Goal: Contribute content: Add original content to the website for others to see

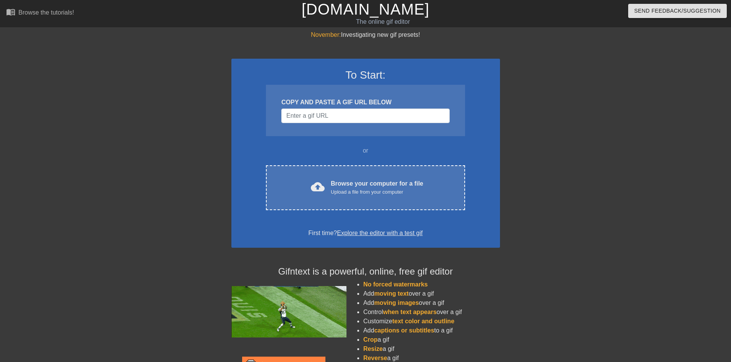
click at [337, 107] on div "COPY AND PASTE A GIF URL BELOW" at bounding box center [365, 110] width 199 height 51
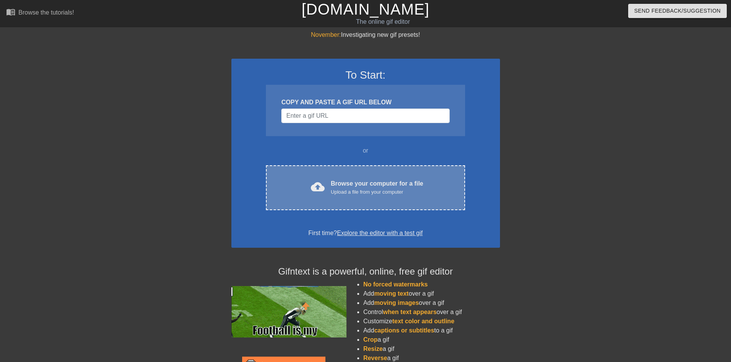
click at [346, 183] on div "Browse your computer for a file Upload a file from your computer" at bounding box center [377, 187] width 92 height 17
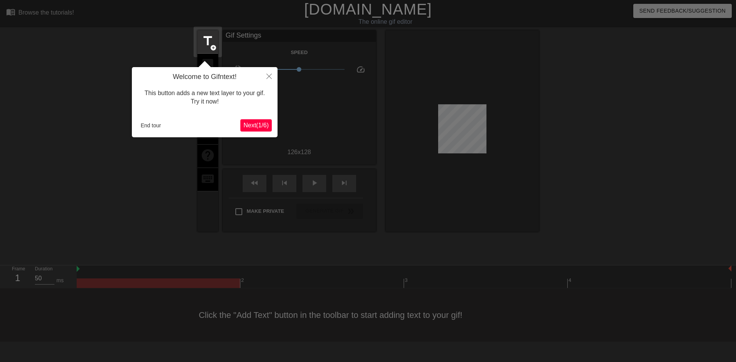
click at [260, 126] on span "Next ( 1 / 6 )" at bounding box center [256, 125] width 25 height 7
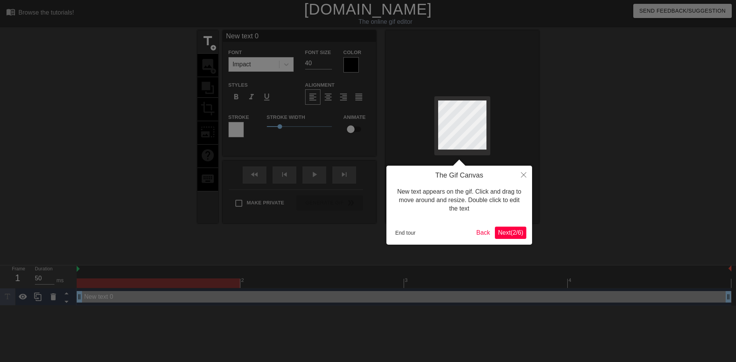
click at [511, 231] on span "Next ( 2 / 6 )" at bounding box center [510, 232] width 25 height 7
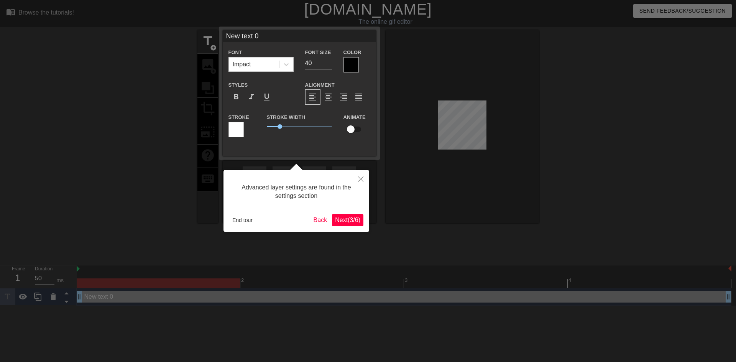
click at [346, 224] on button "Next ( 3 / 6 )" at bounding box center [347, 220] width 31 height 12
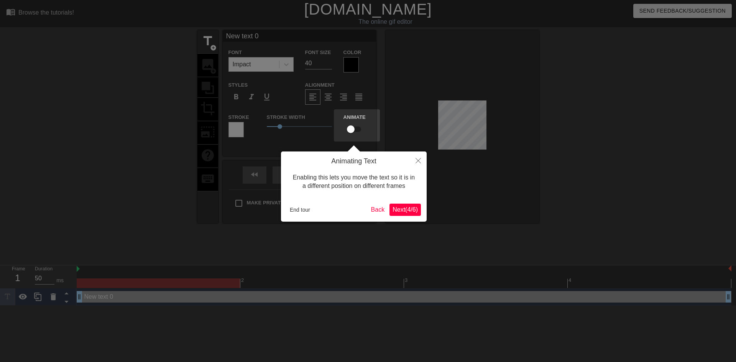
click at [406, 209] on span "Next ( 4 / 6 )" at bounding box center [405, 209] width 25 height 7
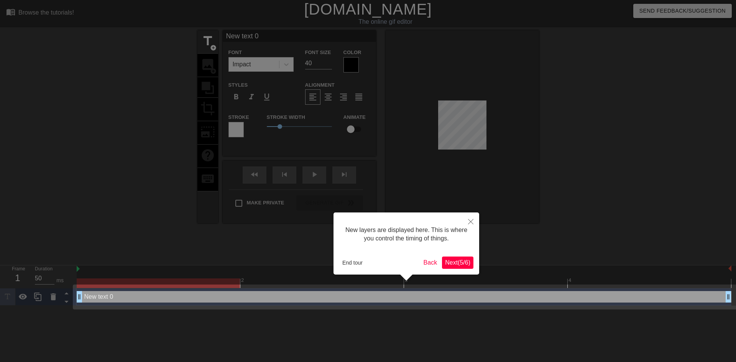
click at [450, 263] on span "Next ( 5 / 6 )" at bounding box center [457, 262] width 25 height 7
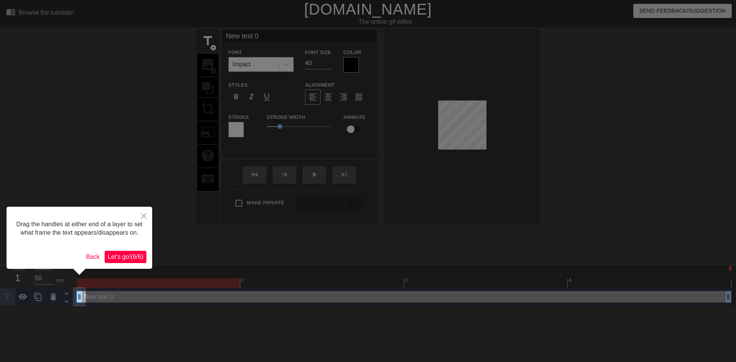
click at [124, 260] on span "Let's go! ( 6 / 6 )" at bounding box center [126, 256] width 36 height 7
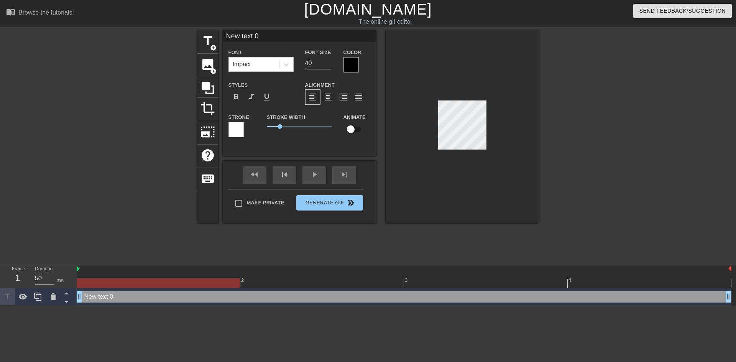
scroll to position [1, 1]
type textarea "Ne text 0"
type input "Ne text 0"
type textarea "Ne text 0"
click at [134, 284] on div at bounding box center [158, 283] width 163 height 10
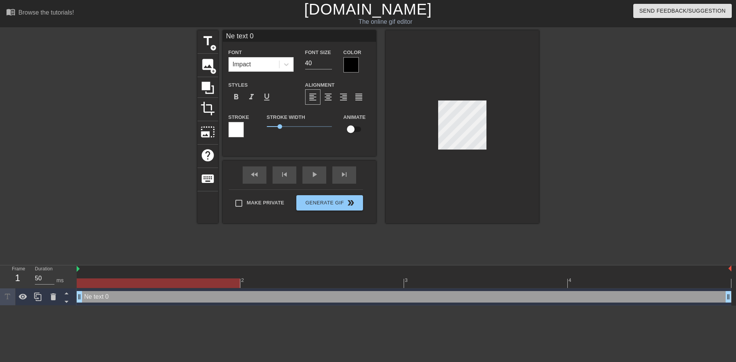
click at [134, 298] on div "Ne text 0 drag_handle drag_handle" at bounding box center [404, 297] width 655 height 12
click at [48, 303] on div at bounding box center [53, 296] width 15 height 17
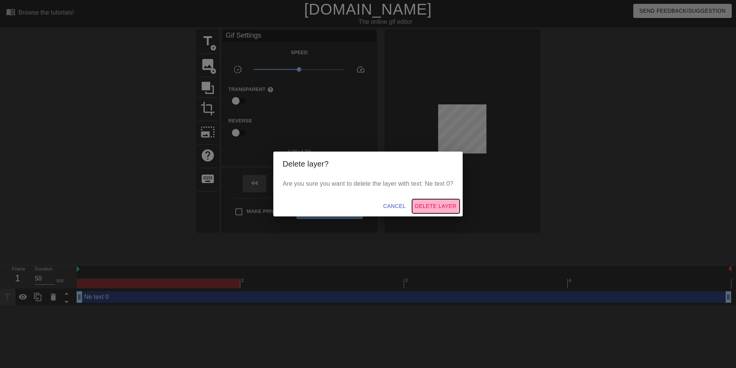
click at [425, 208] on span "Delete Layer" at bounding box center [435, 206] width 41 height 10
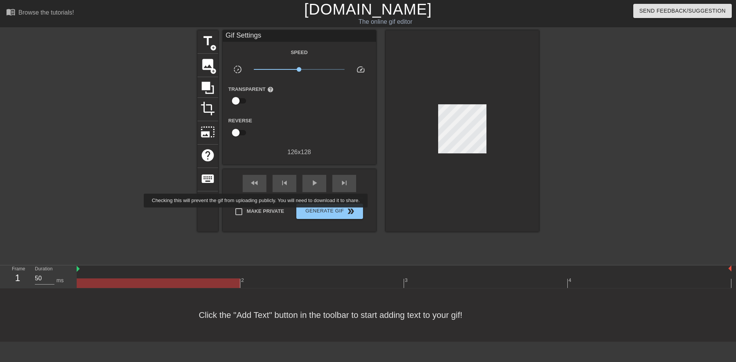
click at [262, 213] on span "Make Private" at bounding box center [266, 211] width 38 height 8
click at [247, 213] on input "Make Private" at bounding box center [239, 212] width 16 height 16
checkbox input "true"
click at [239, 102] on input "checkbox" at bounding box center [236, 101] width 44 height 15
click at [245, 101] on input "checkbox" at bounding box center [243, 101] width 44 height 15
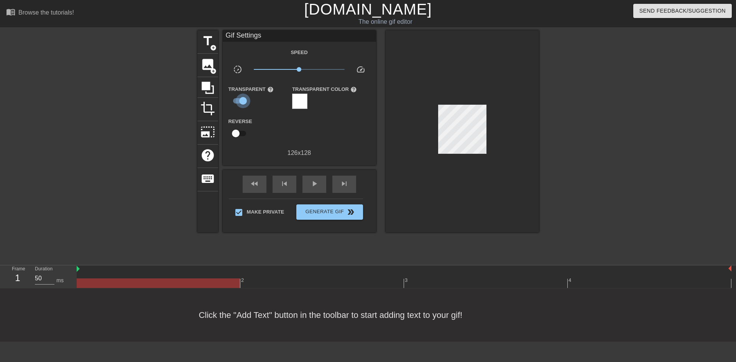
checkbox input "false"
click at [238, 132] on input "checkbox" at bounding box center [236, 132] width 44 height 15
click at [239, 133] on input "checkbox" at bounding box center [243, 132] width 44 height 15
checkbox input "false"
click at [214, 68] on span "add_circle" at bounding box center [213, 71] width 7 height 7
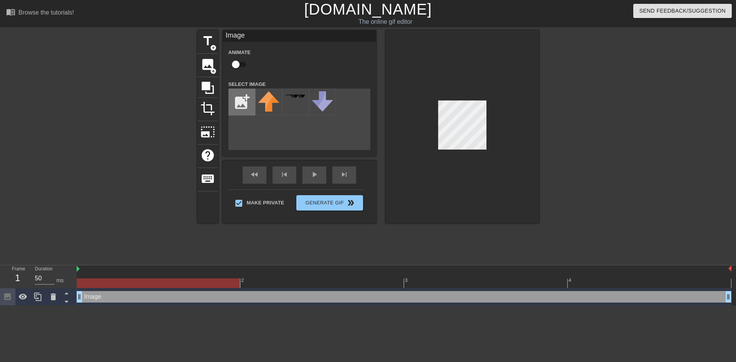
click at [247, 105] on input "file" at bounding box center [242, 102] width 26 height 26
type input "C:\fakepath\1db0a9a62abc7caf.gif"
click at [271, 99] on img at bounding box center [268, 97] width 21 height 12
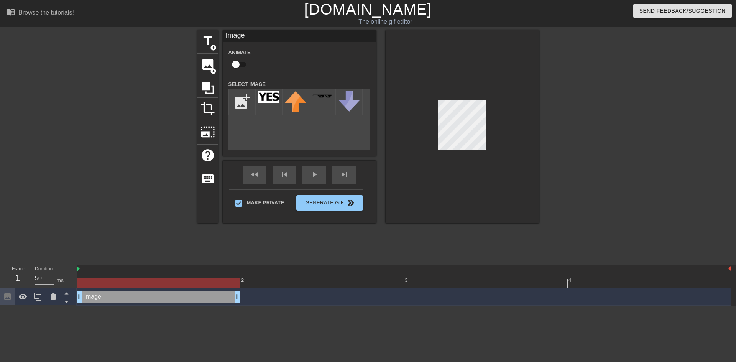
drag, startPoint x: 729, startPoint y: 299, endPoint x: 254, endPoint y: 293, distance: 475.2
click at [254, 293] on div "Image drag_handle drag_handle" at bounding box center [404, 297] width 655 height 12
click at [79, 270] on img at bounding box center [78, 269] width 3 height 6
click at [196, 295] on div "Image drag_handle drag_handle" at bounding box center [159, 297] width 164 height 12
drag, startPoint x: 238, startPoint y: 298, endPoint x: 163, endPoint y: 299, distance: 75.6
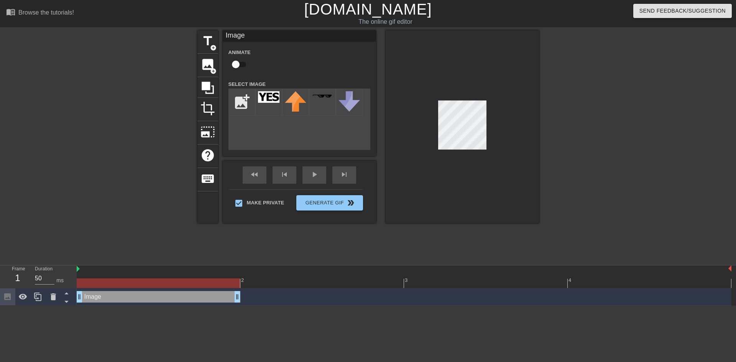
click at [177, 240] on div at bounding box center [130, 145] width 115 height 230
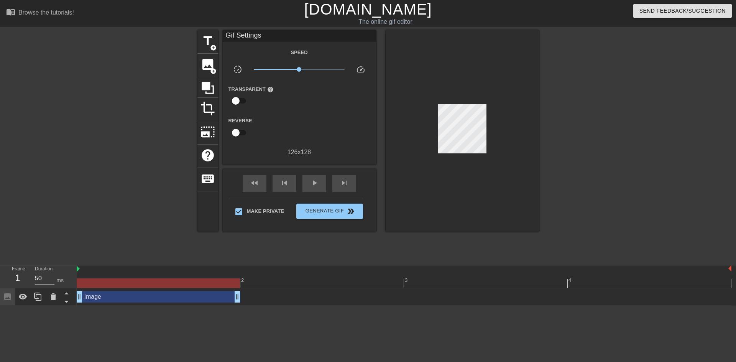
click at [89, 301] on div "Image drag_handle drag_handle" at bounding box center [159, 297] width 164 height 12
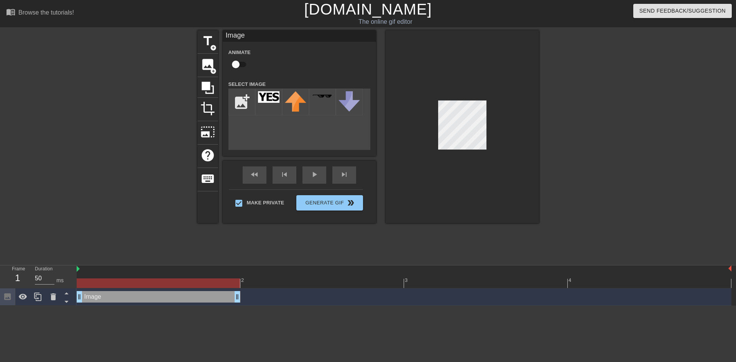
click at [89, 306] on html "menu_book Browse the tutorials! [DOMAIN_NAME] The online gif editor Send Feedba…" at bounding box center [368, 153] width 736 height 306
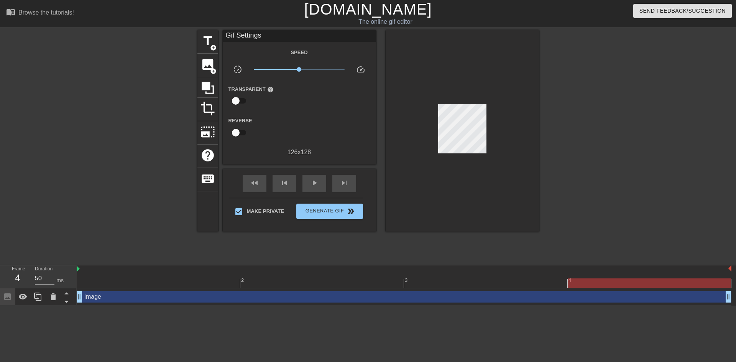
drag, startPoint x: 235, startPoint y: 299, endPoint x: 689, endPoint y: 310, distance: 454.2
click at [689, 306] on html "menu_book Browse the tutorials! [DOMAIN_NAME] The online gif editor Send Feedba…" at bounding box center [368, 153] width 736 height 306
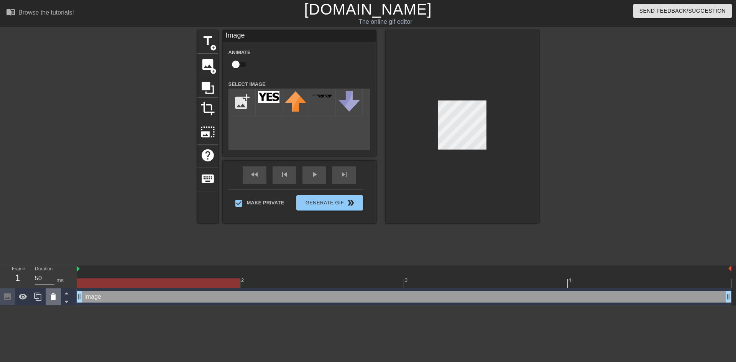
click at [50, 296] on icon at bounding box center [53, 296] width 9 height 9
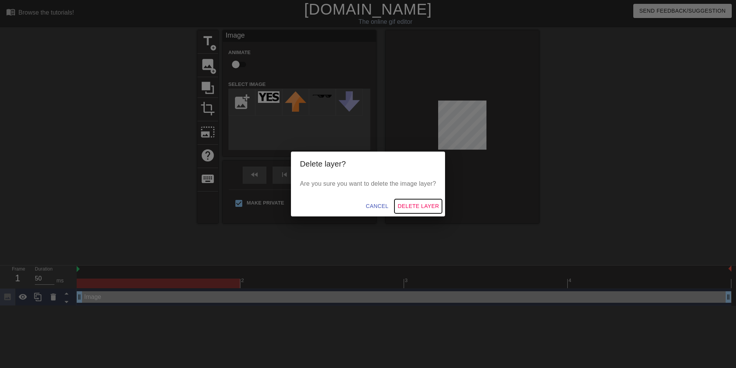
click at [407, 208] on span "Delete Layer" at bounding box center [418, 206] width 41 height 10
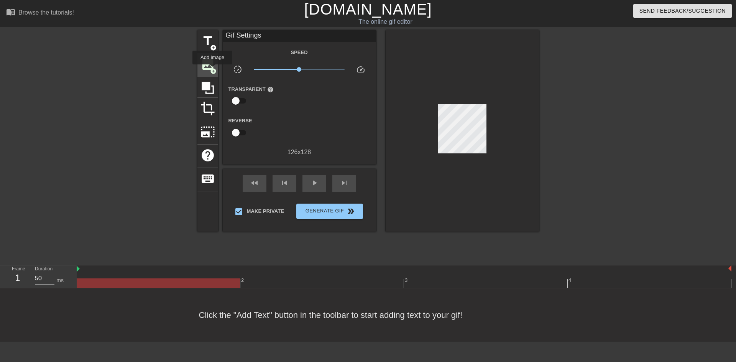
click at [213, 70] on span "add_circle" at bounding box center [213, 71] width 7 height 7
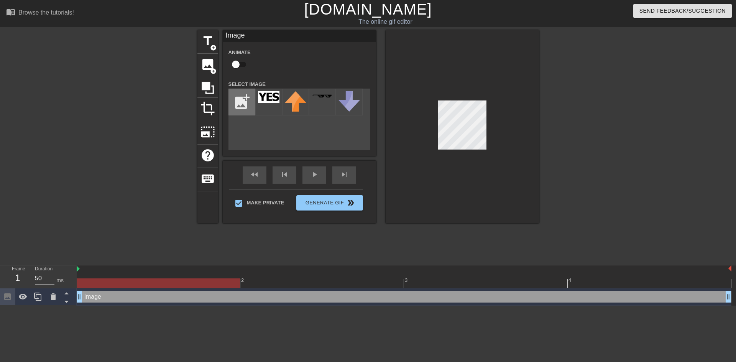
click at [244, 103] on input "file" at bounding box center [242, 102] width 26 height 26
type input "C:\fakepath\yes_sign.png"
click at [269, 104] on img at bounding box center [268, 105] width 21 height 29
click at [276, 105] on img at bounding box center [268, 105] width 21 height 29
click at [499, 102] on div at bounding box center [462, 126] width 153 height 193
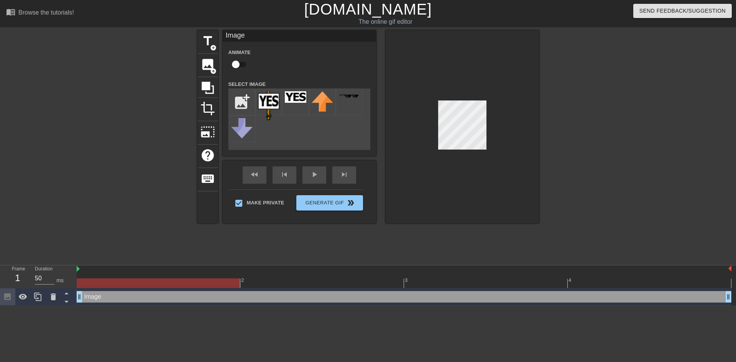
click at [527, 152] on div at bounding box center [462, 126] width 153 height 193
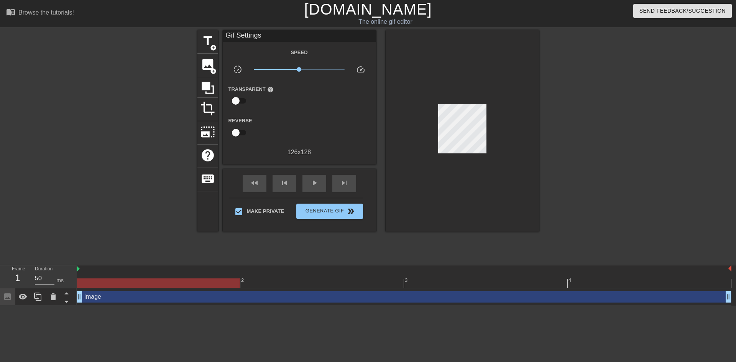
click at [509, 153] on div at bounding box center [462, 130] width 153 height 201
click at [314, 213] on span "Generate Gif double_arrow" at bounding box center [329, 211] width 60 height 9
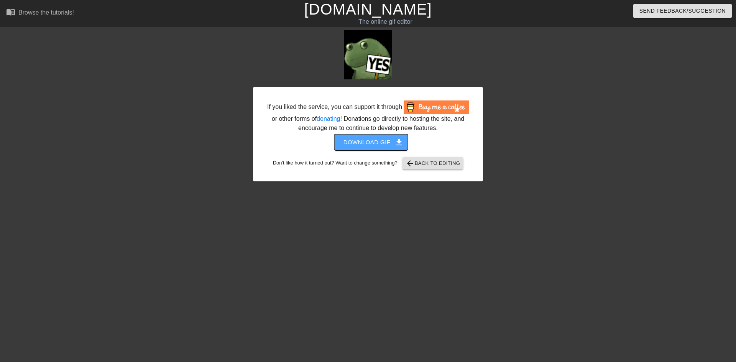
click at [388, 147] on span "Download gif get_app" at bounding box center [372, 142] width 56 height 10
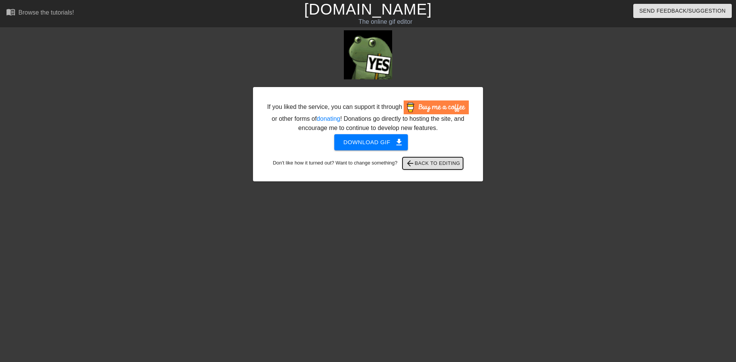
click at [431, 168] on span "arrow_back Back to Editing" at bounding box center [433, 163] width 55 height 9
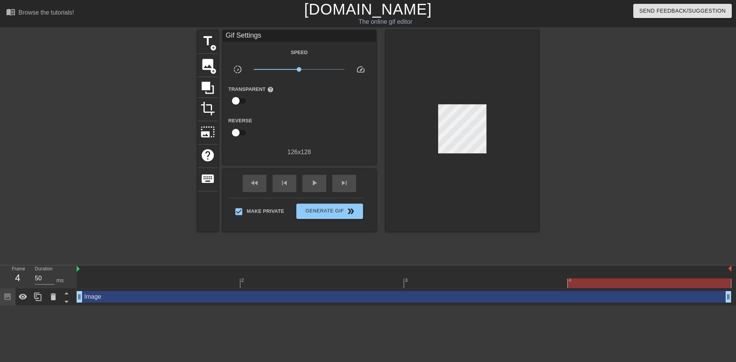
click at [239, 102] on input "checkbox" at bounding box center [236, 101] width 44 height 15
checkbox input "true"
click at [300, 100] on div at bounding box center [299, 101] width 15 height 15
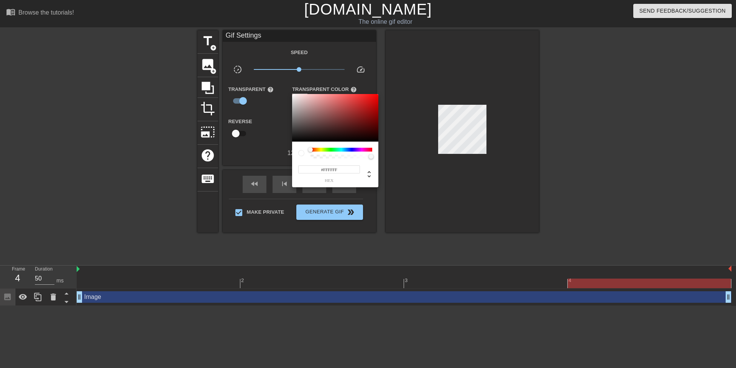
click at [343, 209] on div at bounding box center [368, 184] width 736 height 368
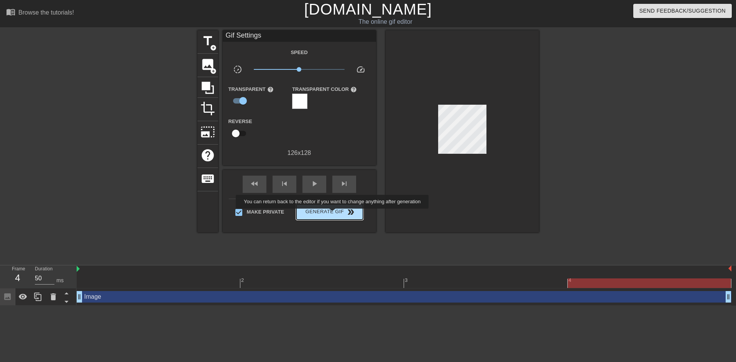
click at [337, 214] on span "Generate Gif double_arrow" at bounding box center [329, 211] width 60 height 9
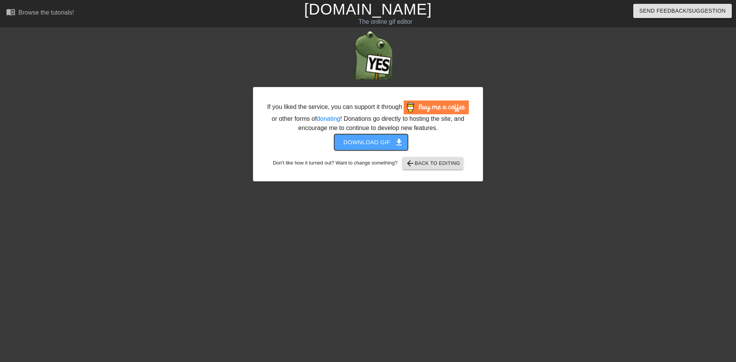
click at [369, 147] on span "Download gif get_app" at bounding box center [372, 142] width 56 height 10
click at [425, 168] on span "arrow_back Back to Editing" at bounding box center [433, 163] width 55 height 9
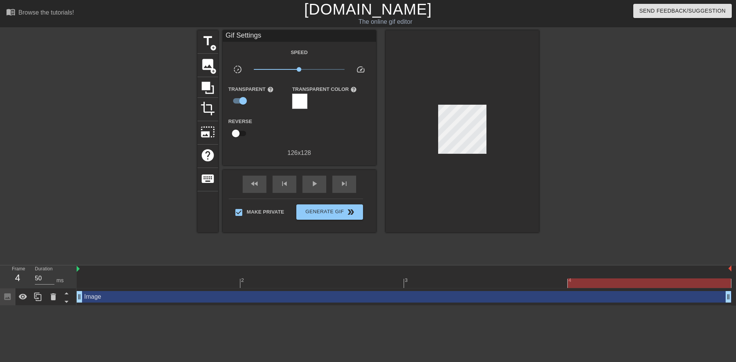
click at [291, 143] on div "Speed slow_motion_video x1.00 speed Transparent help Transparent Color help Rev…" at bounding box center [300, 103] width 142 height 110
click at [204, 69] on span "image" at bounding box center [208, 64] width 15 height 15
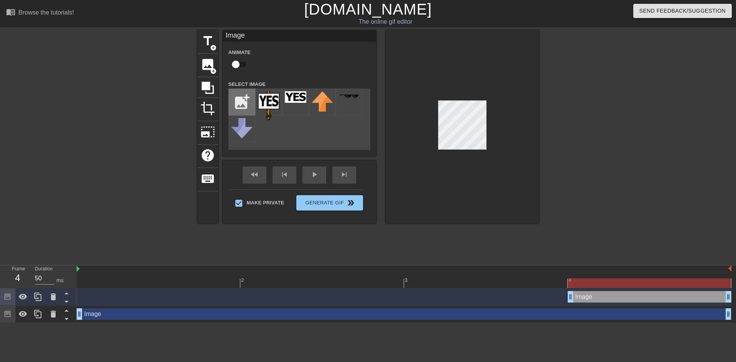
click at [247, 102] on input "file" at bounding box center [242, 102] width 26 height 26
type input "C:\fakepath\no_sign.png"
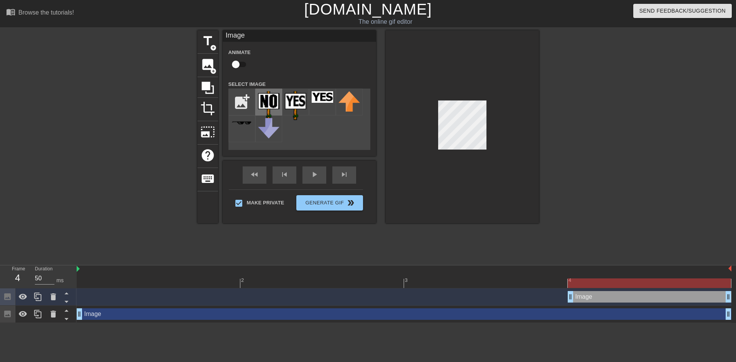
click at [271, 109] on img at bounding box center [268, 105] width 21 height 29
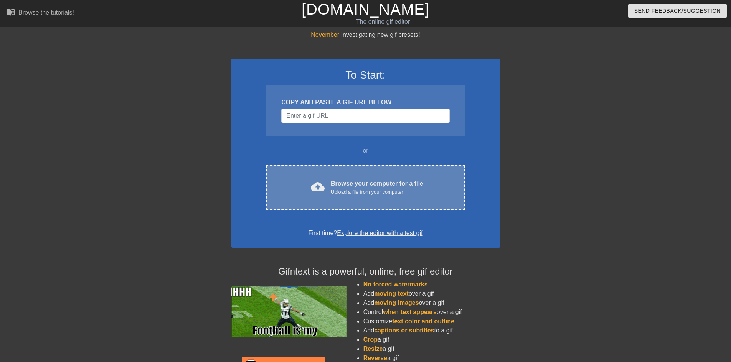
click at [329, 183] on div "cloud_upload Browse your computer for a file Upload a file from your computer" at bounding box center [365, 187] width 166 height 17
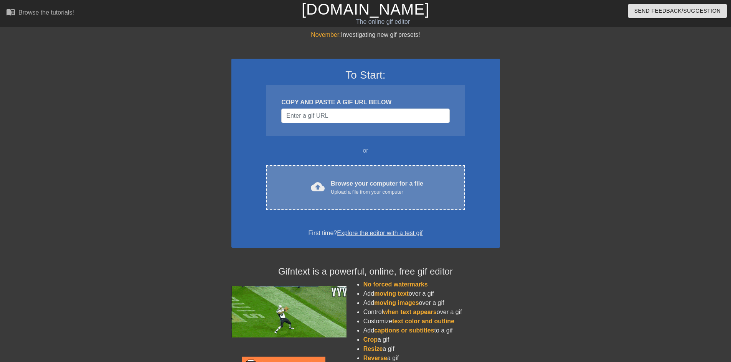
click at [335, 190] on div "Upload a file from your computer" at bounding box center [377, 192] width 92 height 8
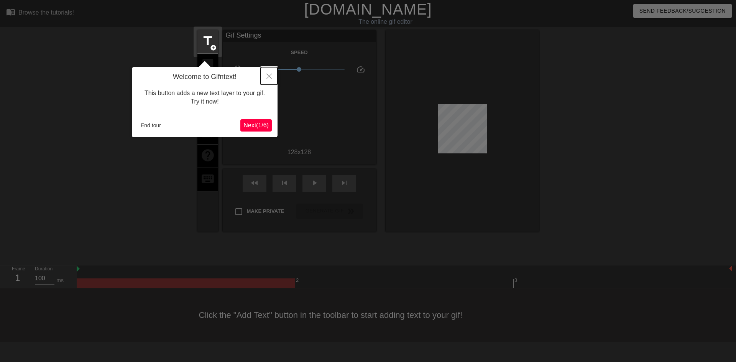
click at [269, 78] on icon "Close" at bounding box center [269, 76] width 5 height 5
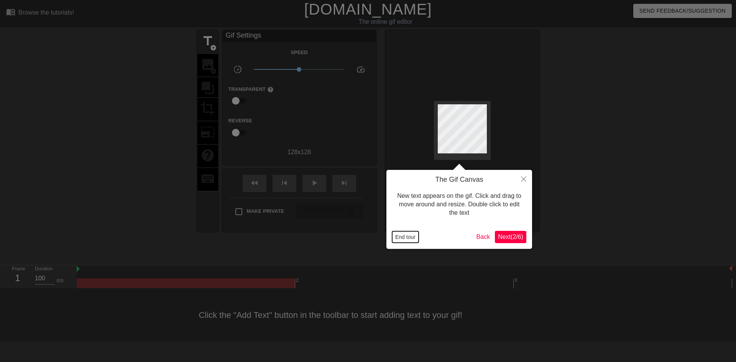
click at [405, 236] on button "End tour" at bounding box center [405, 237] width 26 height 12
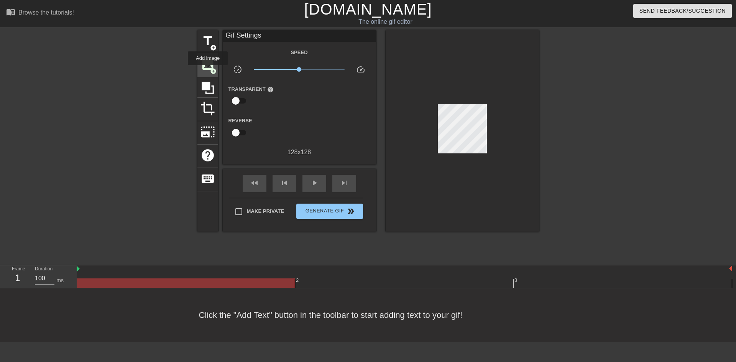
click at [208, 71] on span "image" at bounding box center [208, 64] width 15 height 15
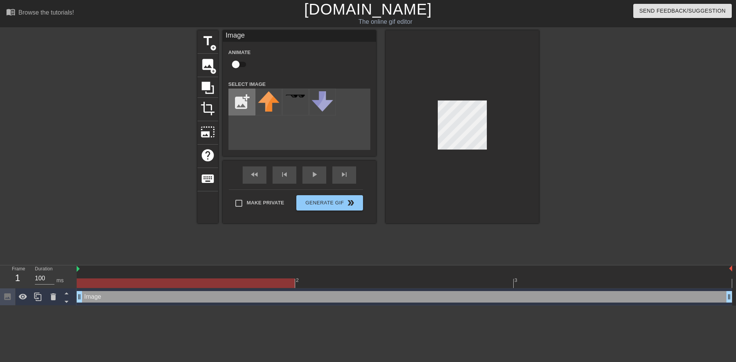
click at [234, 99] on input "file" at bounding box center [242, 102] width 26 height 26
click at [250, 104] on input "file" at bounding box center [242, 102] width 26 height 26
type input "C:\fakepath\no_sign.png"
click at [270, 103] on img at bounding box center [268, 105] width 21 height 29
click at [513, 96] on div at bounding box center [462, 126] width 153 height 193
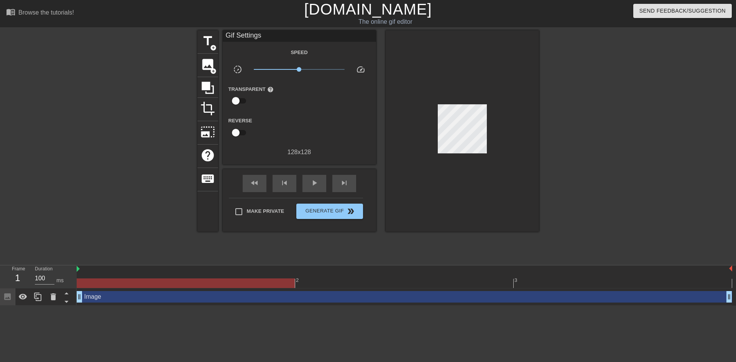
click at [119, 243] on div at bounding box center [130, 145] width 115 height 230
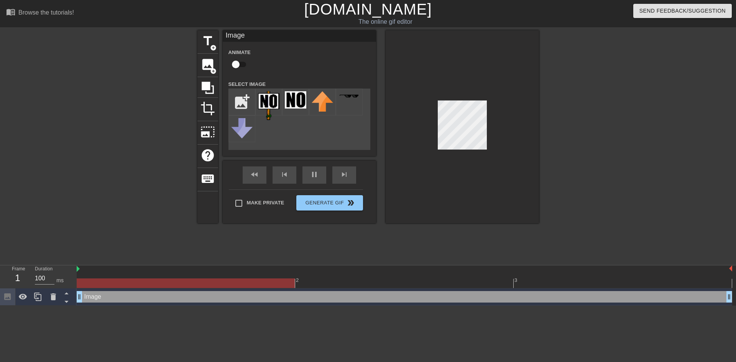
click at [514, 146] on div at bounding box center [462, 126] width 153 height 193
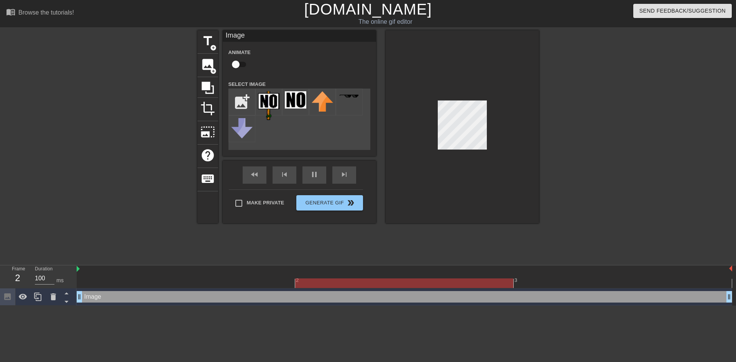
click at [491, 179] on div at bounding box center [462, 126] width 153 height 193
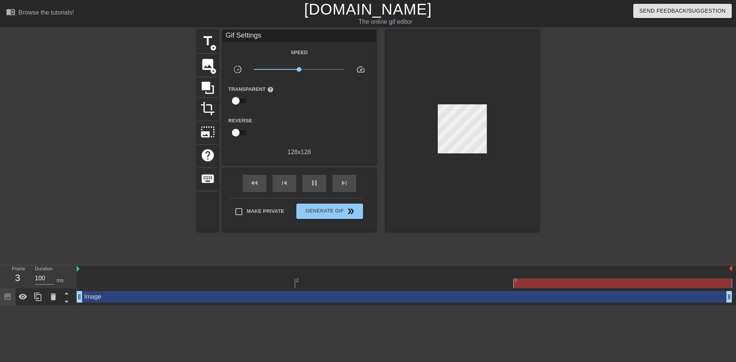
click at [238, 101] on input "checkbox" at bounding box center [236, 101] width 44 height 15
checkbox input "true"
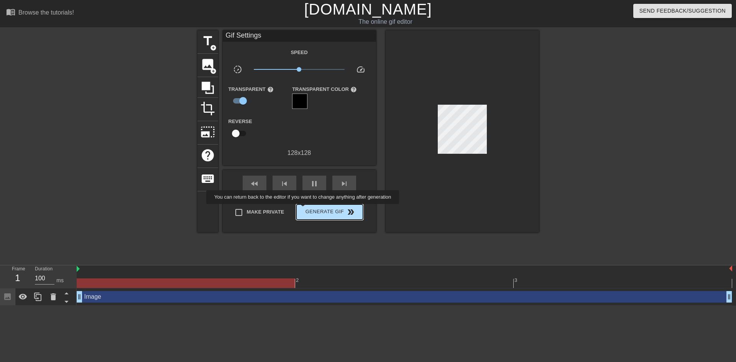
click at [308, 209] on span "Generate Gif double_arrow" at bounding box center [329, 211] width 60 height 9
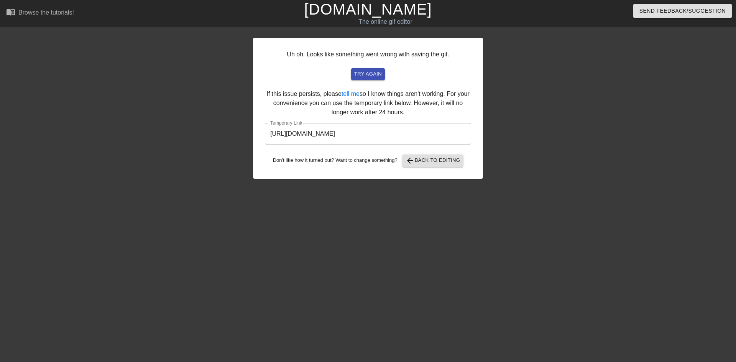
click at [372, 132] on input "https://www.gifntext.com/temp_generations/turQAlYp.gif" at bounding box center [368, 133] width 206 height 21
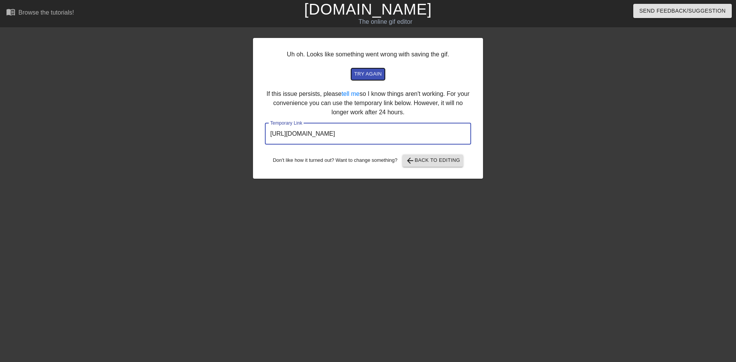
click at [376, 73] on span "try again" at bounding box center [368, 74] width 28 height 9
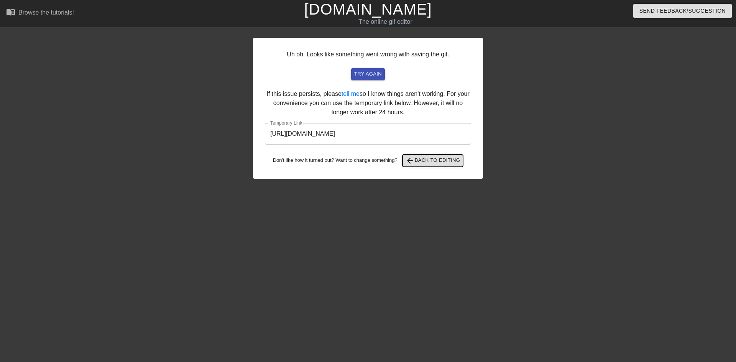
click at [445, 161] on span "arrow_back Back to Editing" at bounding box center [433, 160] width 55 height 9
